Goal: Task Accomplishment & Management: Complete application form

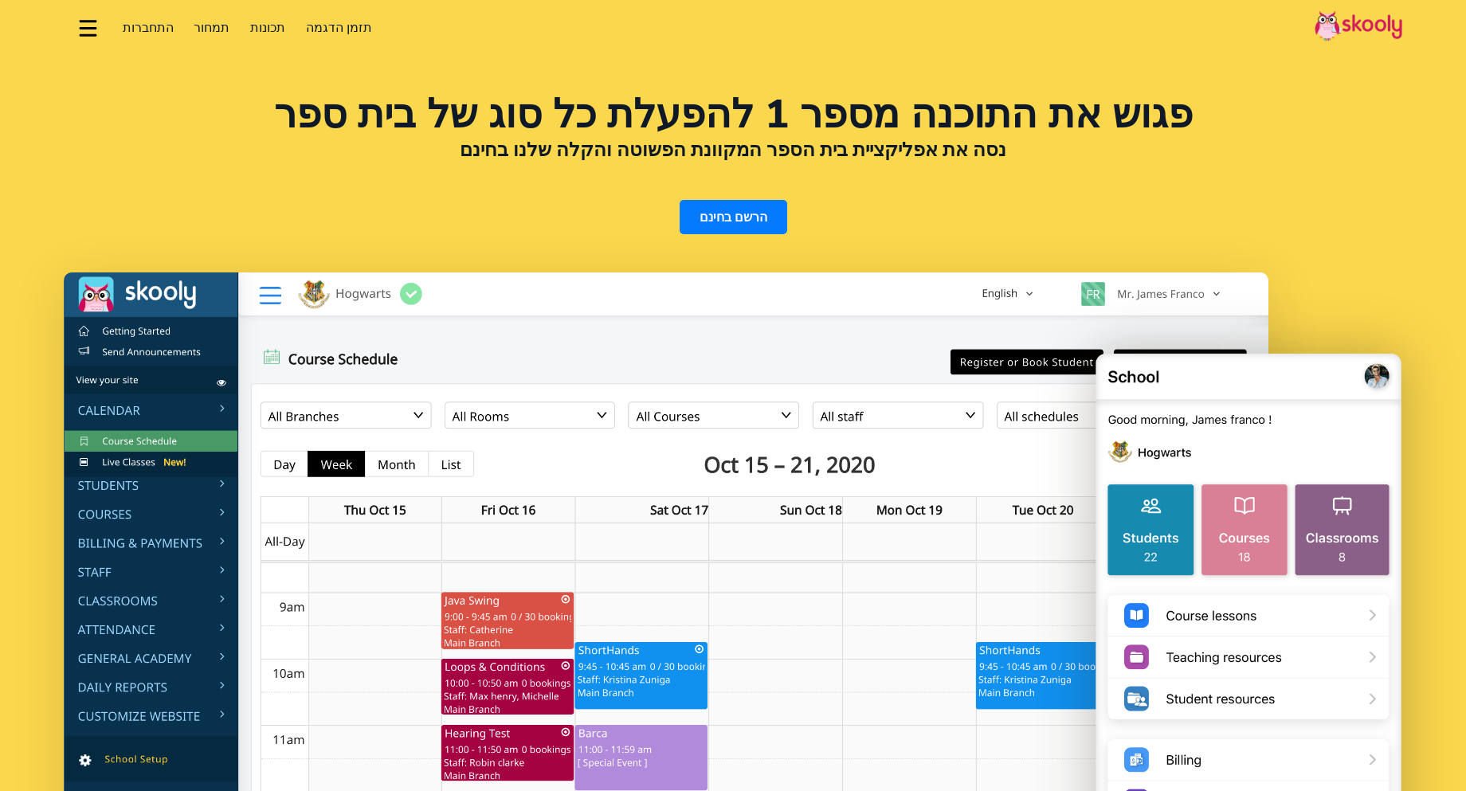
select select "iw"
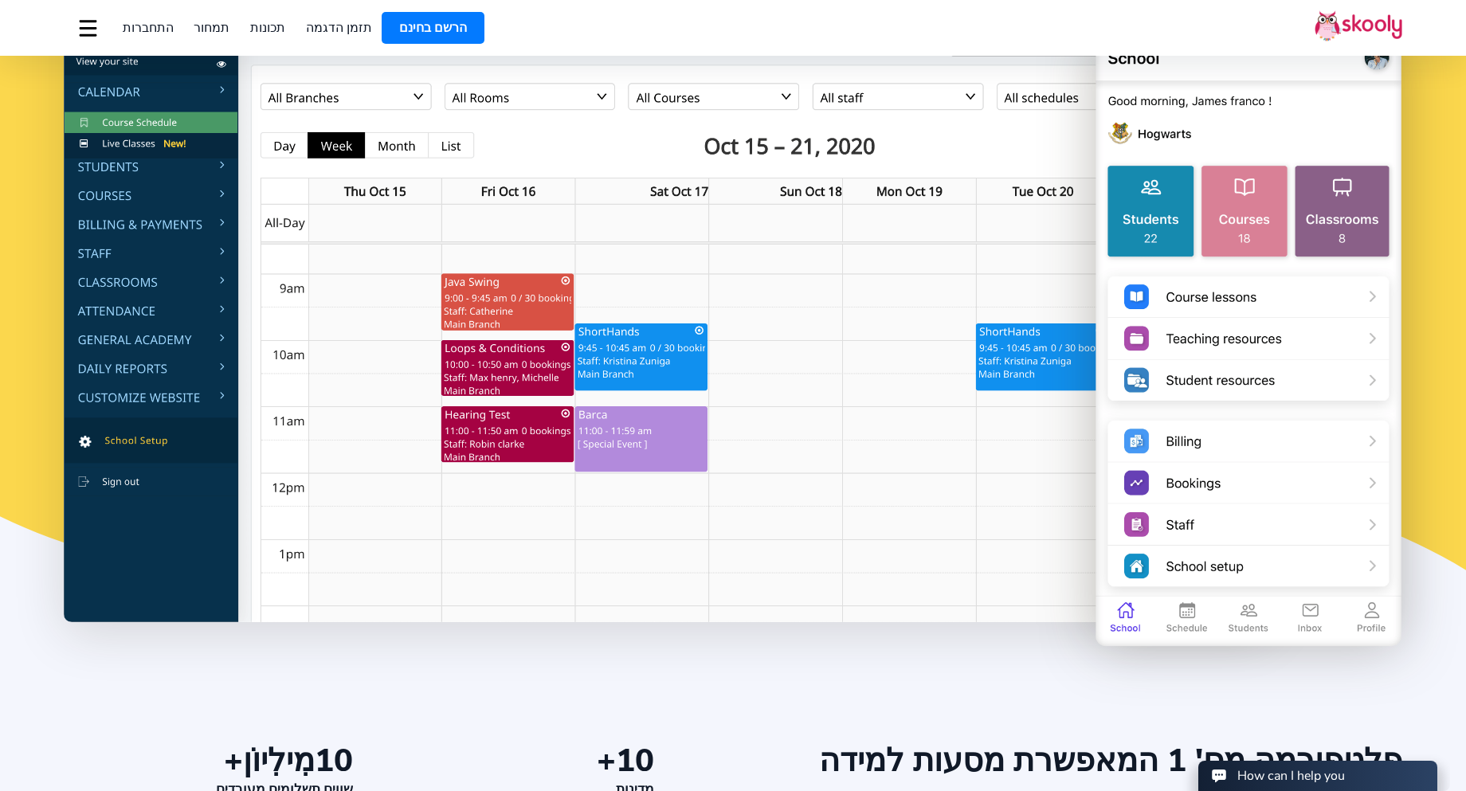
click at [648, 374] on img at bounding box center [666, 288] width 1205 height 668
select select "972"
select select "Israel"
select select "[GEOGRAPHIC_DATA]/[GEOGRAPHIC_DATA]"
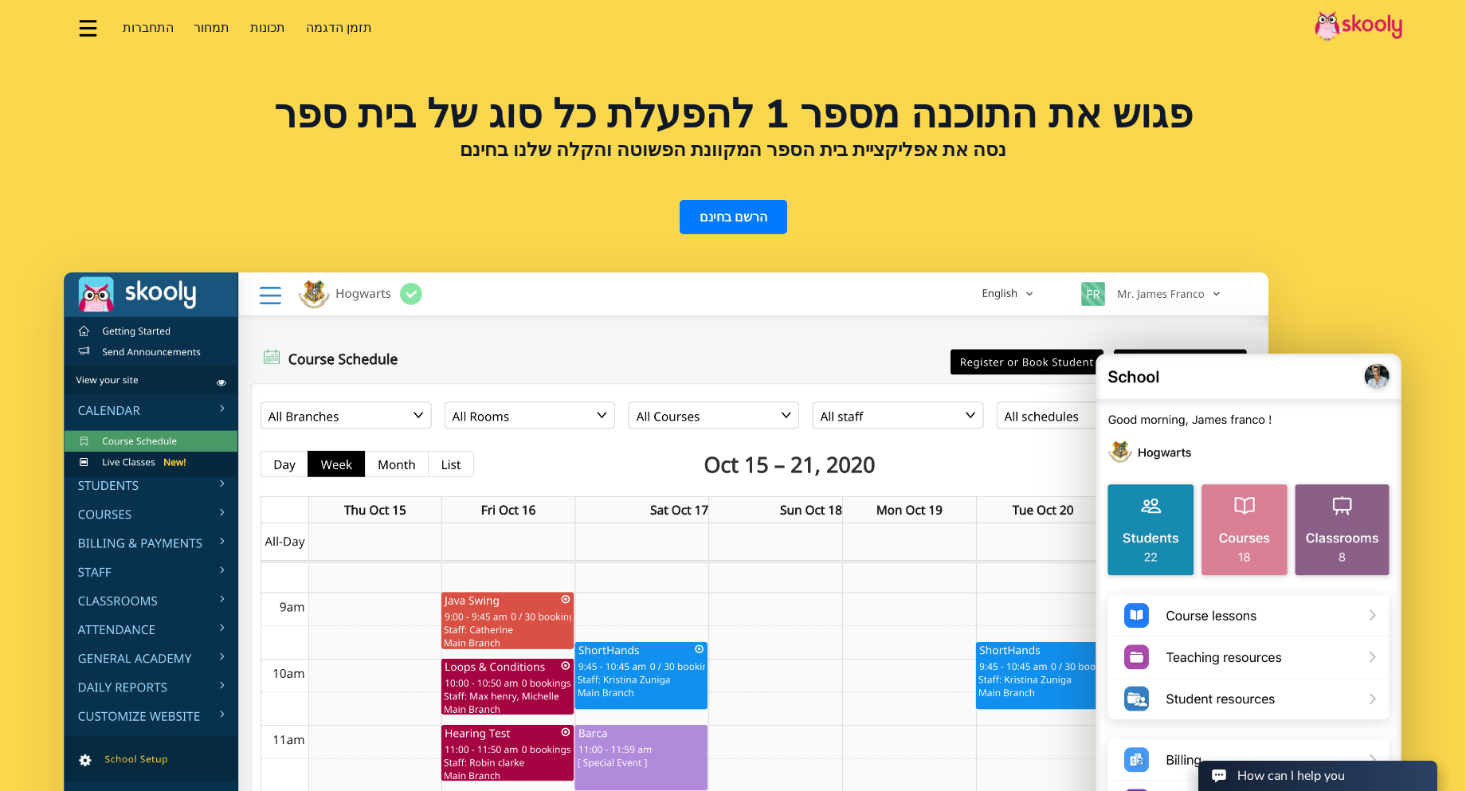
click at [715, 213] on link "הרשם בחינם" at bounding box center [734, 217] width 108 height 34
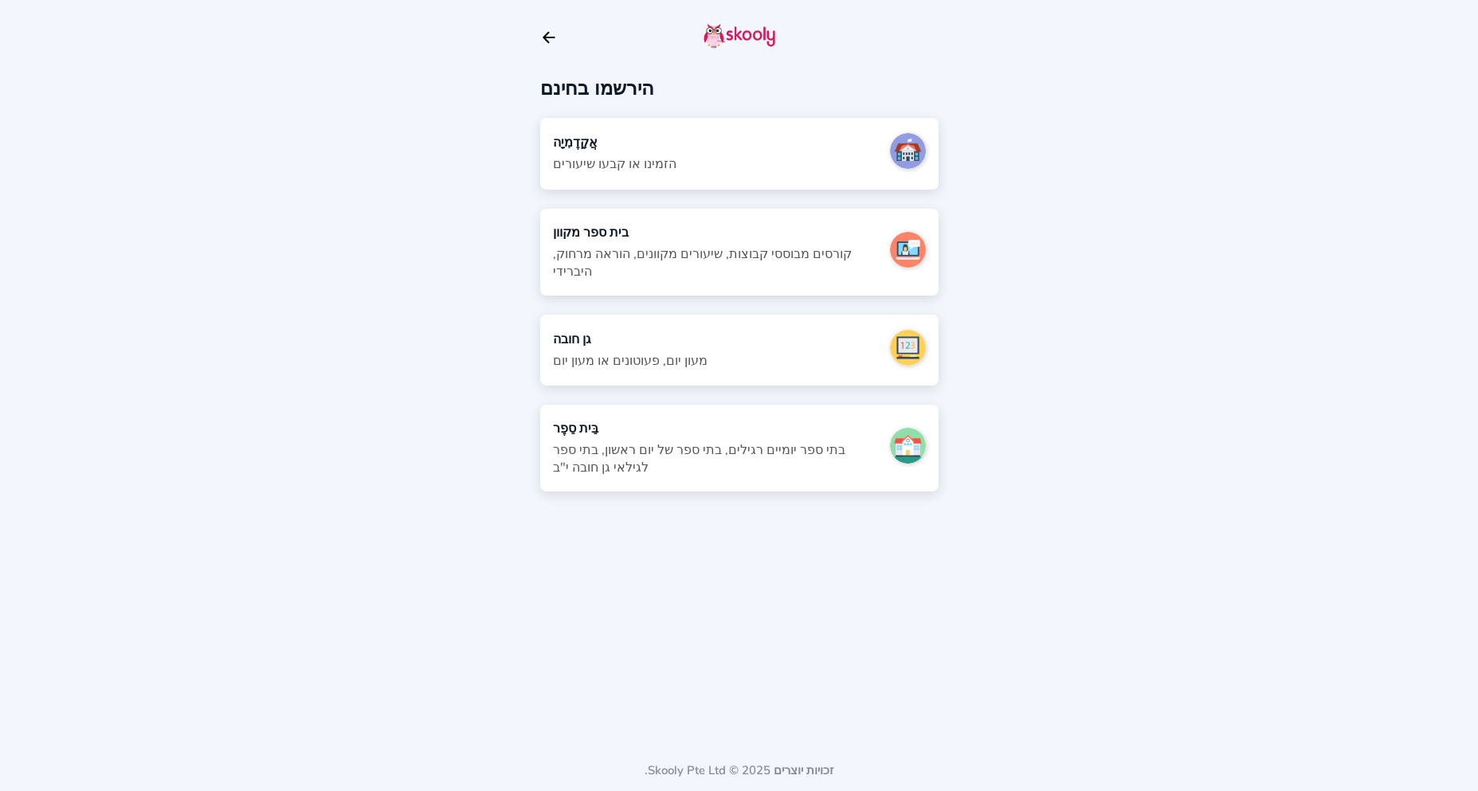
click at [778, 441] on font "בתי ספר יומיים רגילים, בתי ספר של יום ראשון, בתי ספר לגילאי גן חובה י"ב" at bounding box center [699, 458] width 292 height 35
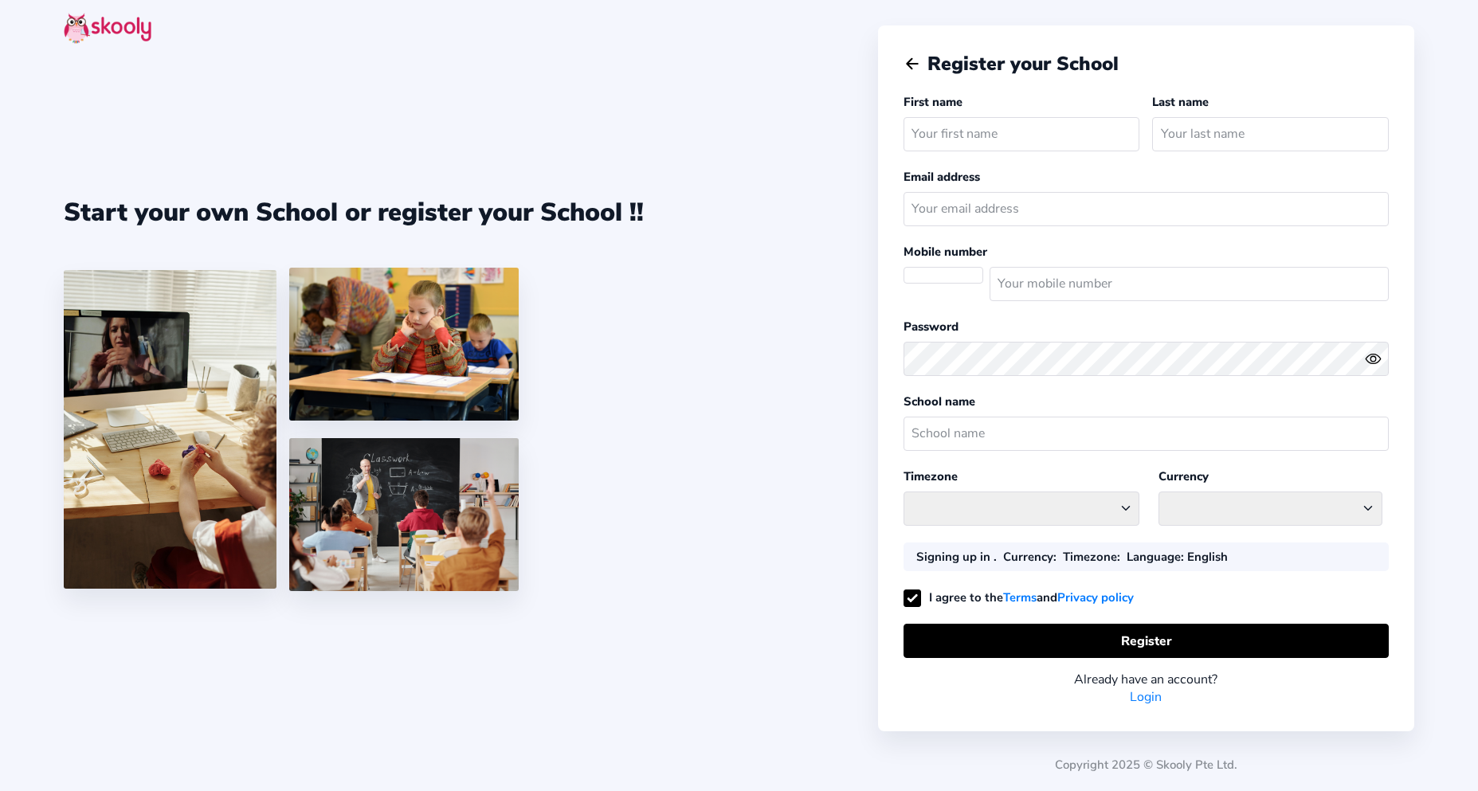
select select "[GEOGRAPHIC_DATA]/[GEOGRAPHIC_DATA]"
select select "ILS ₪"
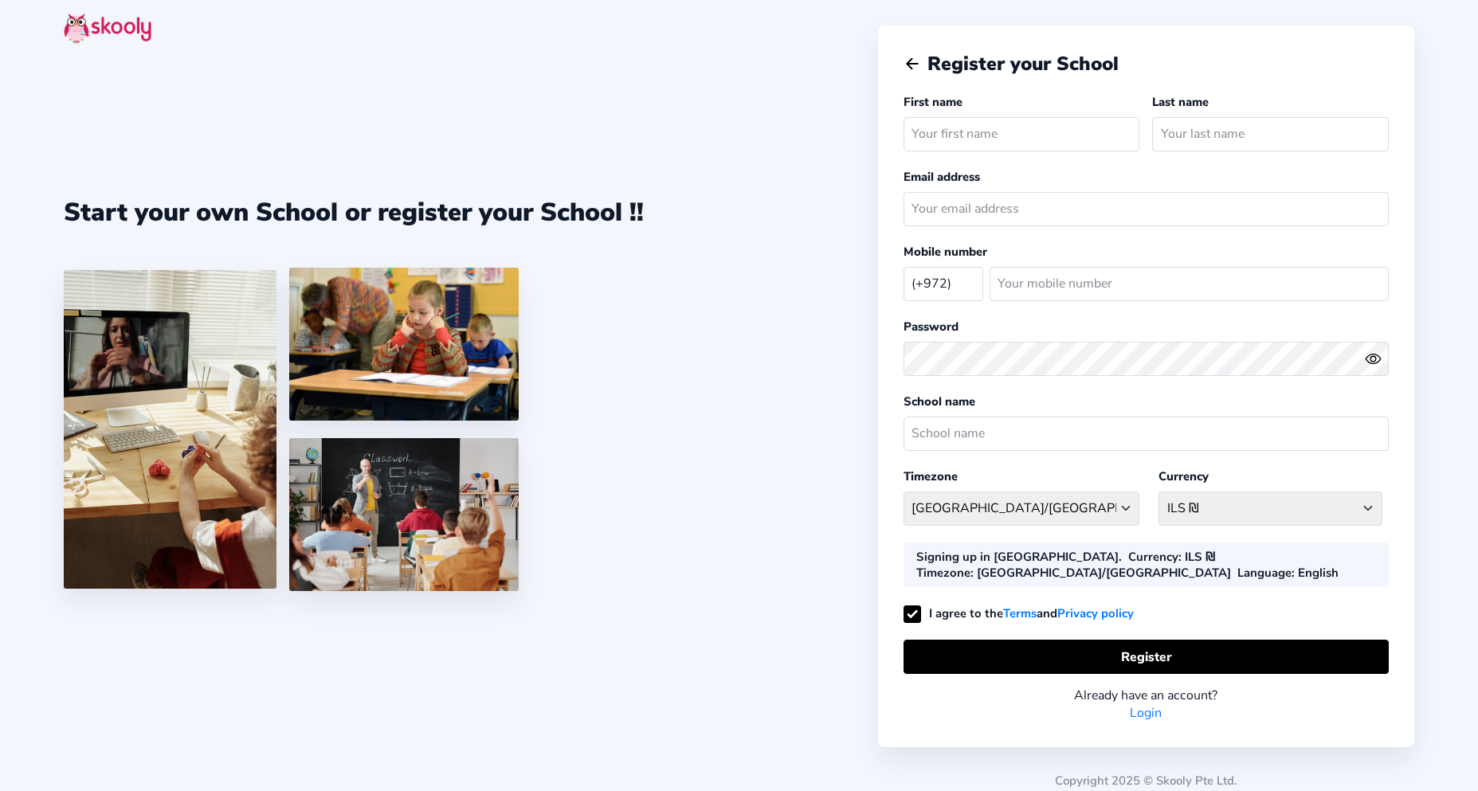
select select "IL"
